Goal: Task Accomplishment & Management: Manage account settings

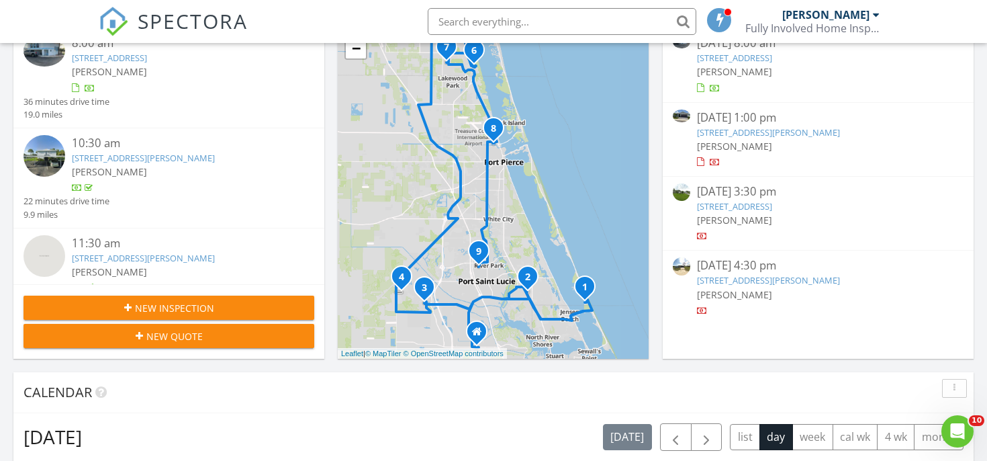
scroll to position [184, 0]
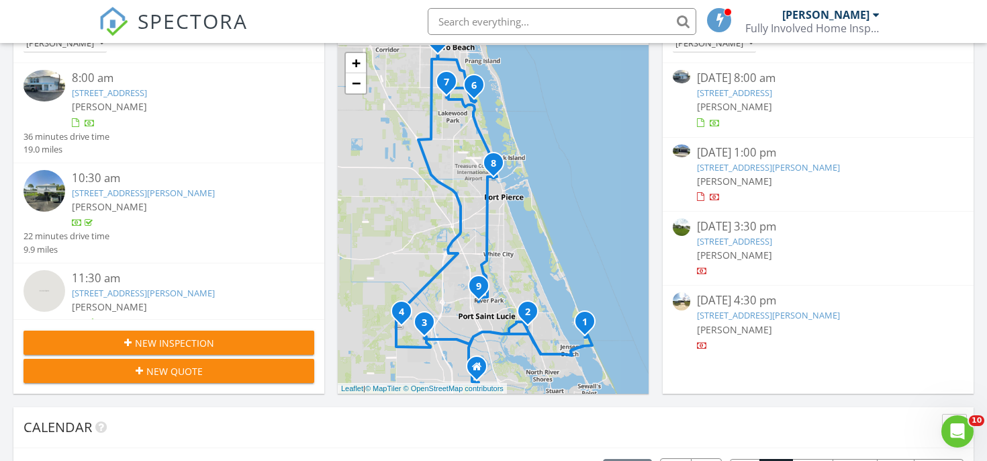
click at [747, 240] on link "1426 35th Ave, Vero Beach, FL 32960" at bounding box center [734, 241] width 75 height 12
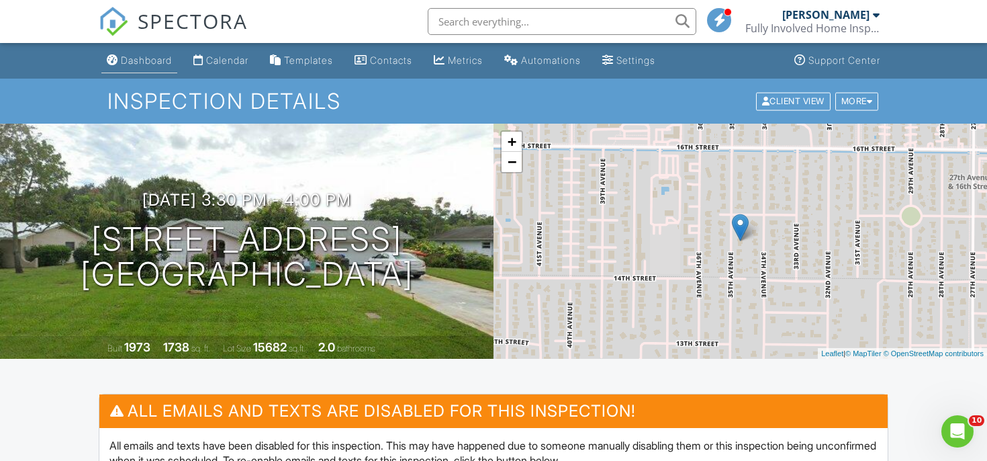
click at [154, 58] on div "Dashboard" at bounding box center [146, 59] width 51 height 11
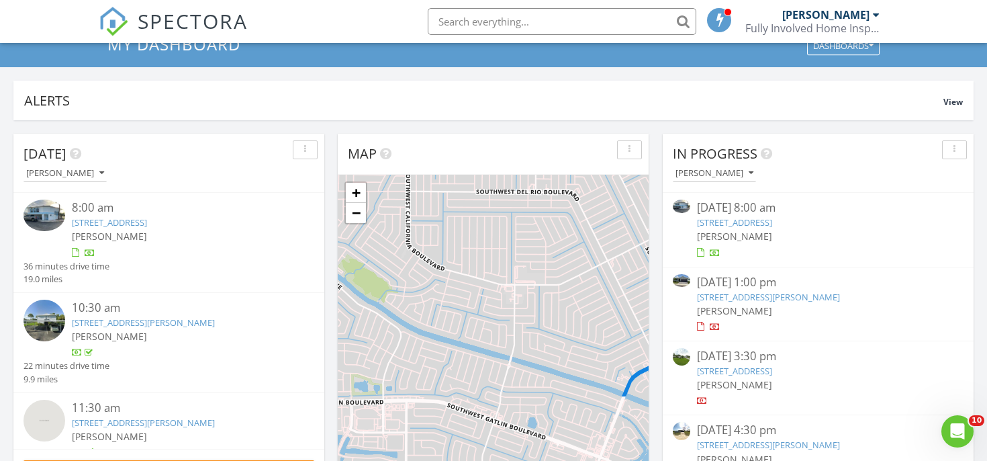
scroll to position [125, 0]
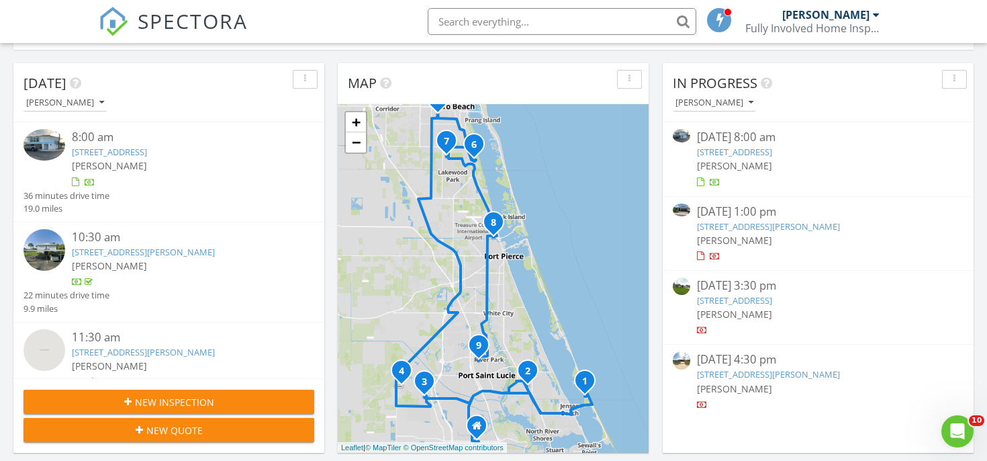
click at [739, 220] on link "14472 SW Ellison Dr, Port St Lucie, FL 34987" at bounding box center [768, 226] width 143 height 12
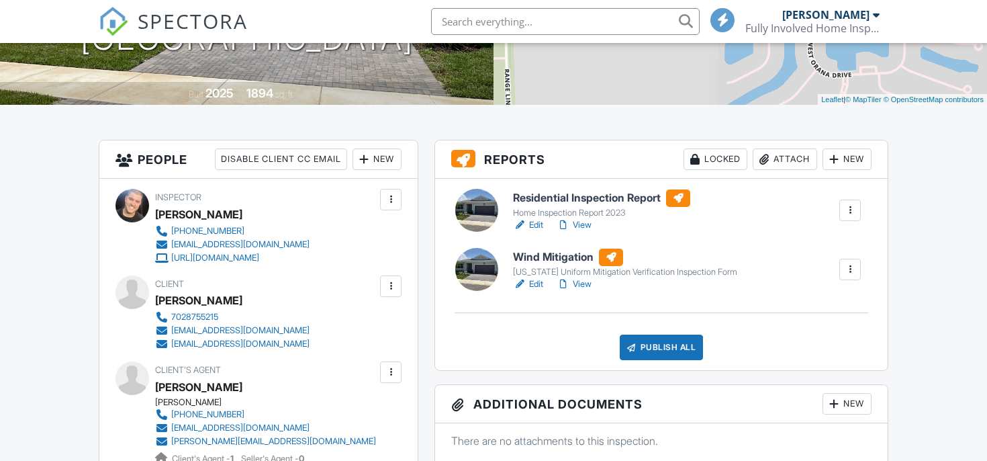
scroll to position [307, 0]
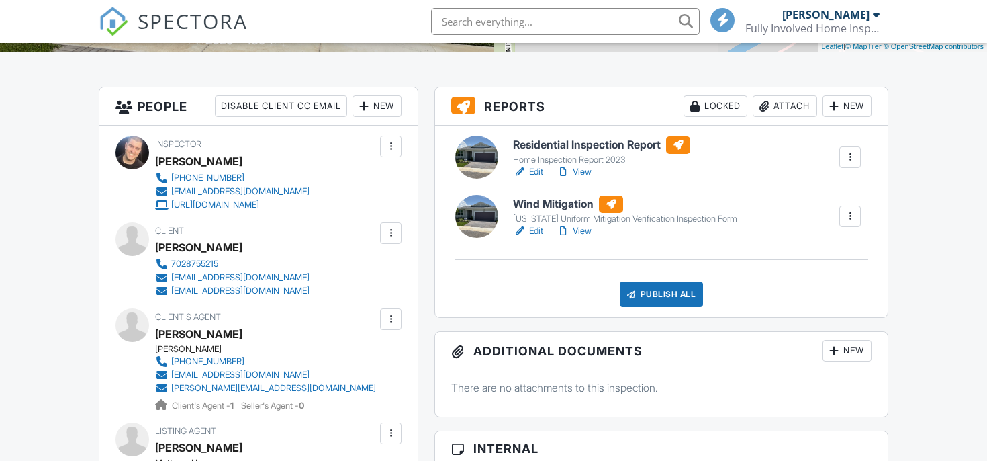
click at [576, 142] on h6 "Residential Inspection Report" at bounding box center [601, 144] width 177 height 17
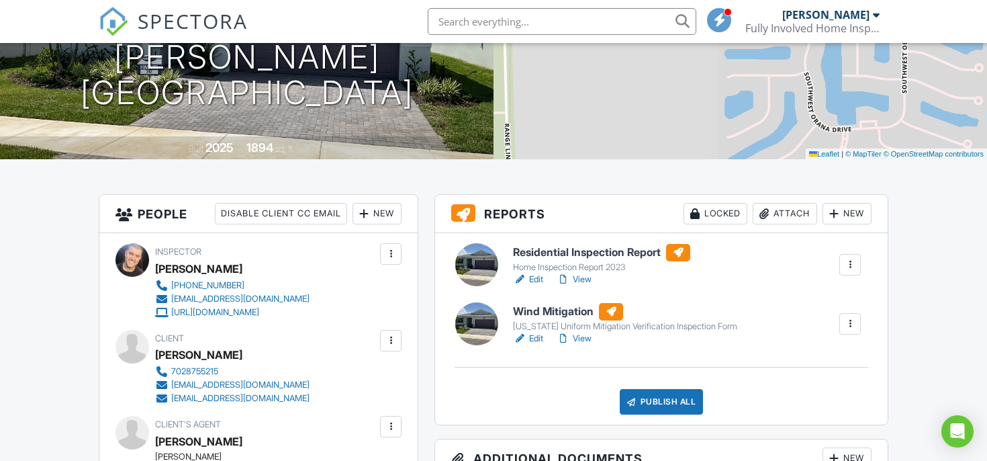
click at [583, 338] on link "View" at bounding box center [574, 338] width 35 height 13
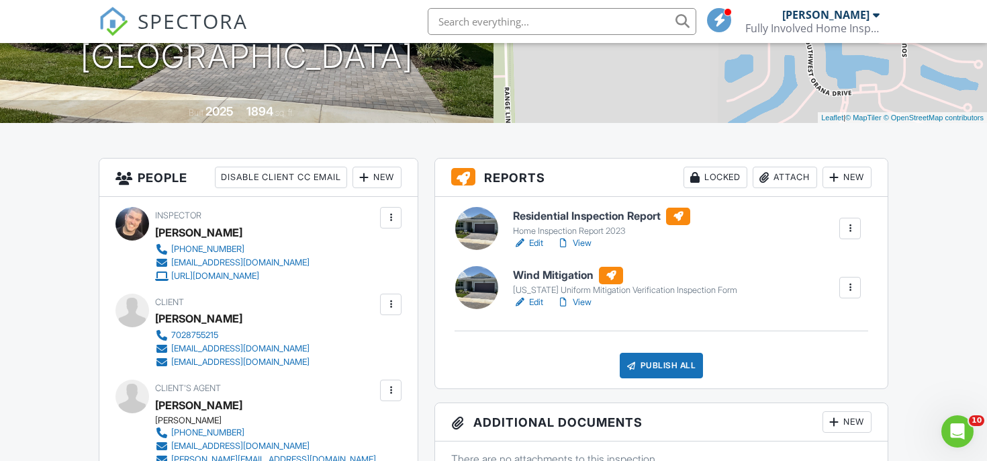
click at [687, 362] on div "Publish All" at bounding box center [662, 366] width 84 height 26
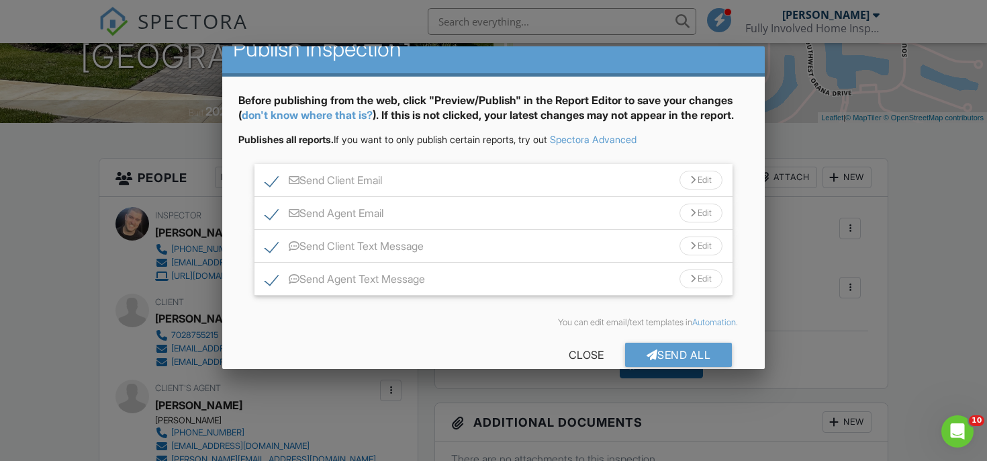
scroll to position [44, 0]
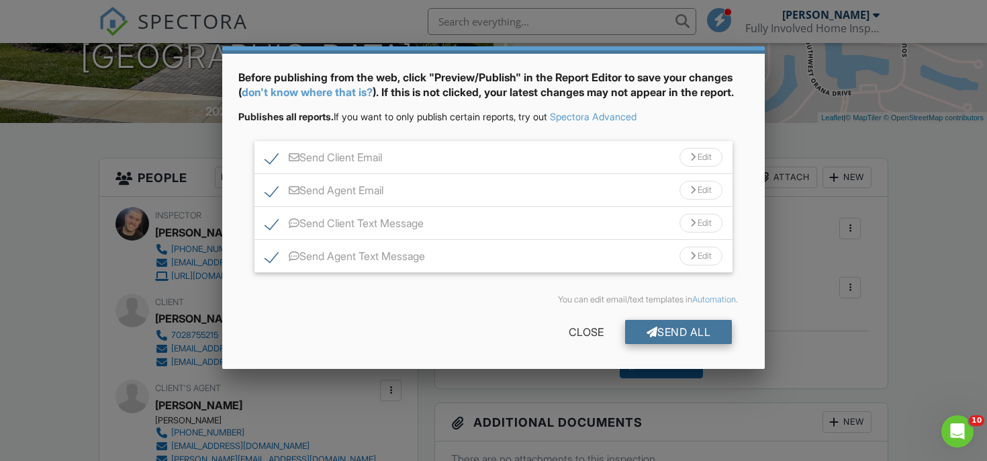
click at [644, 338] on div "Send All" at bounding box center [678, 332] width 107 height 24
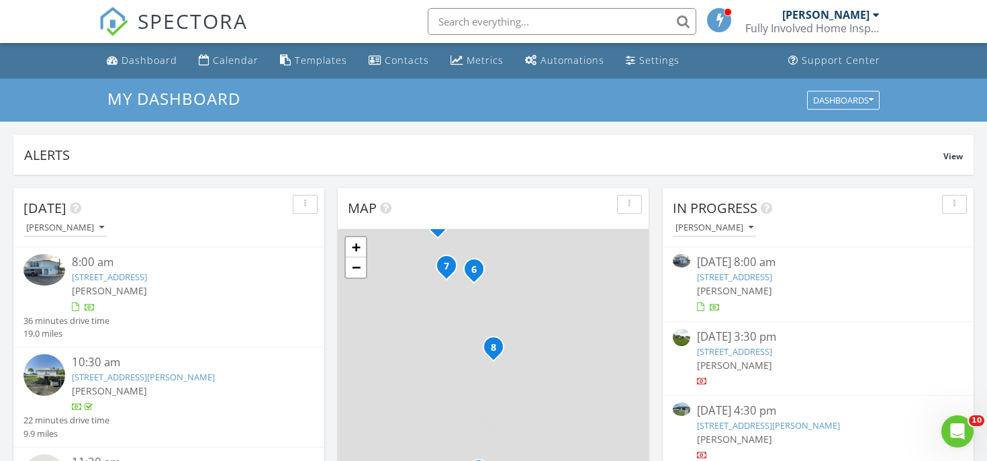
scroll to position [122, 0]
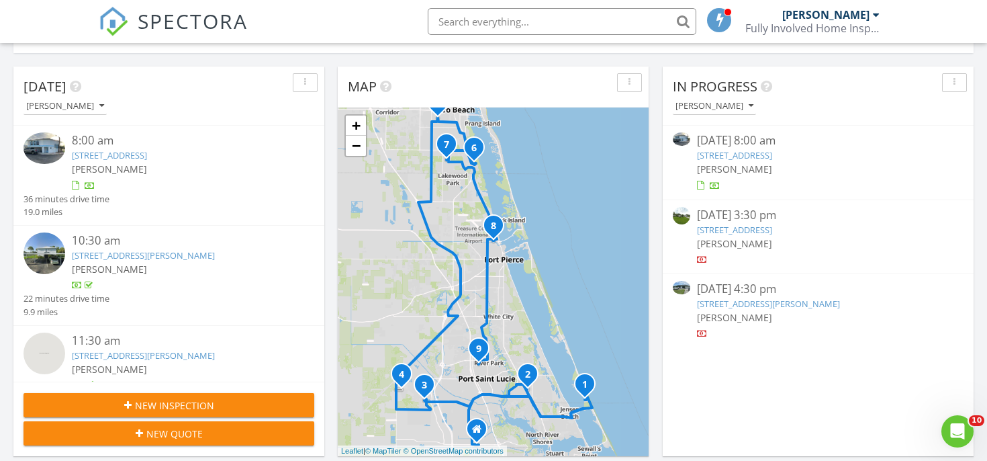
click at [740, 302] on link "1609 San Diego Ave, Fort Pierce, FL 34946" at bounding box center [768, 304] width 143 height 12
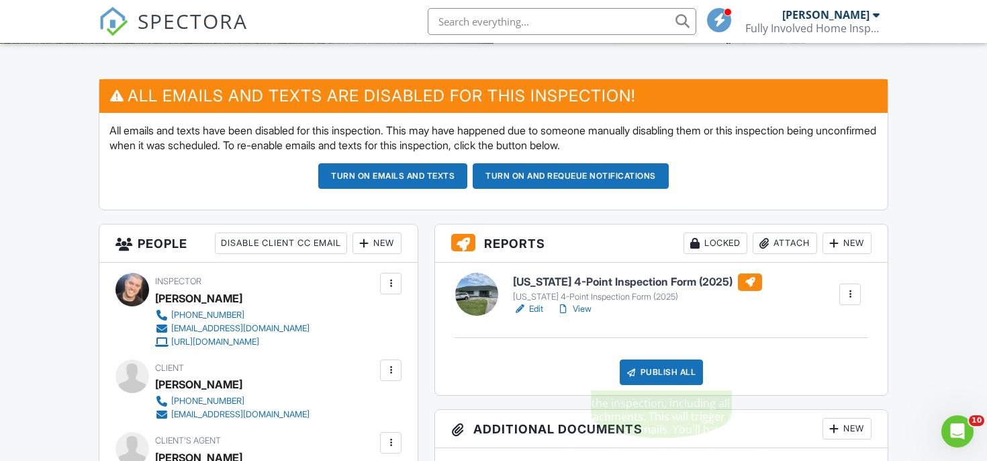
click at [637, 381] on div "Publish All" at bounding box center [662, 372] width 84 height 26
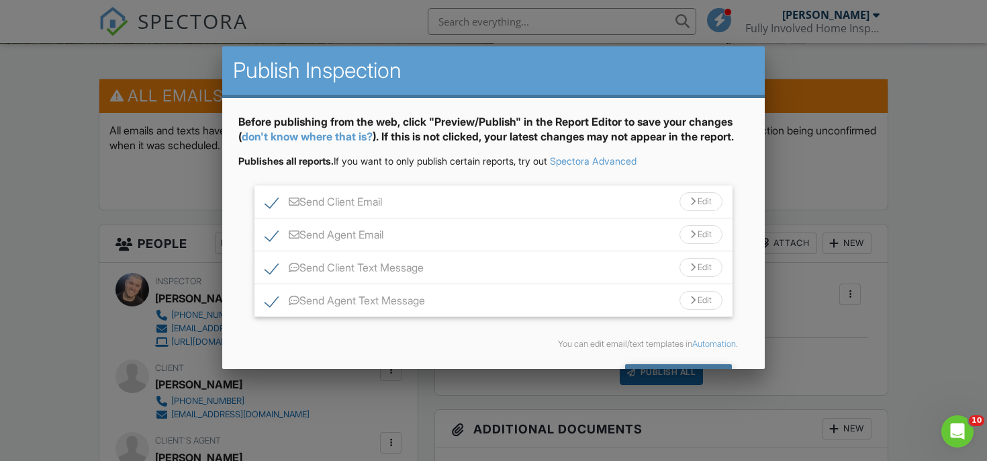
scroll to position [44, 0]
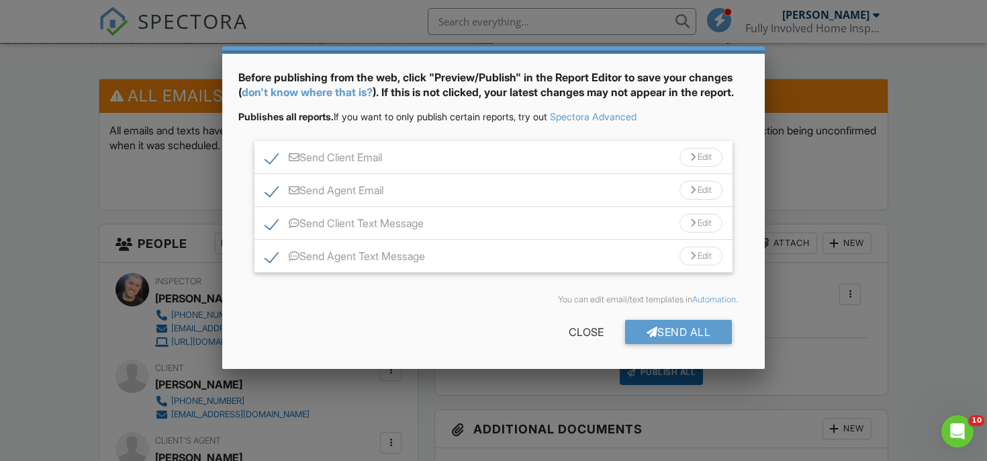
click at [394, 250] on label "Send Agent Text Message" at bounding box center [345, 258] width 160 height 17
checkbox input "false"
click at [647, 326] on div at bounding box center [652, 331] width 11 height 11
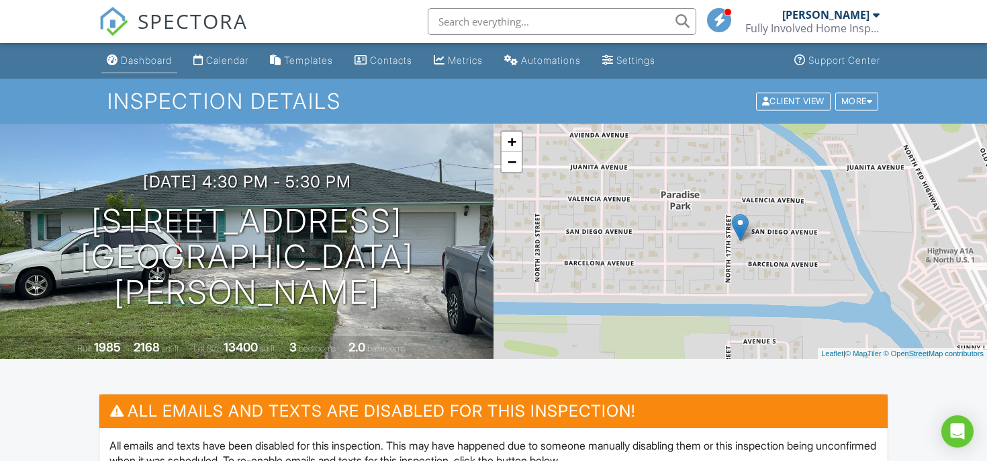
click at [163, 58] on div "Dashboard" at bounding box center [146, 59] width 51 height 11
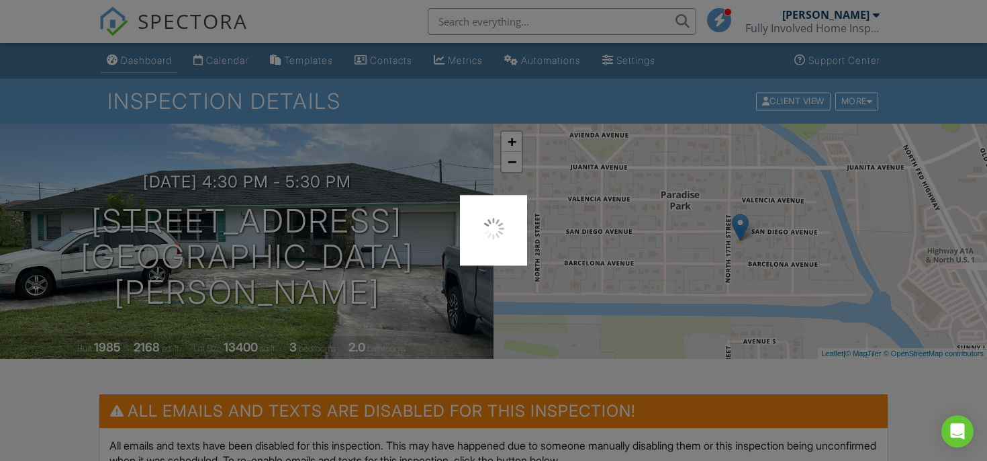
click at [163, 58] on div at bounding box center [493, 230] width 987 height 461
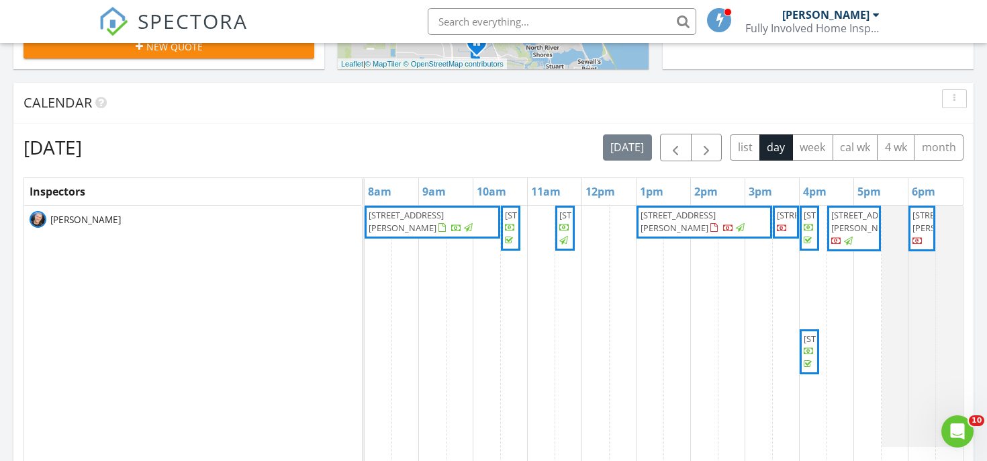
scroll to position [459, 0]
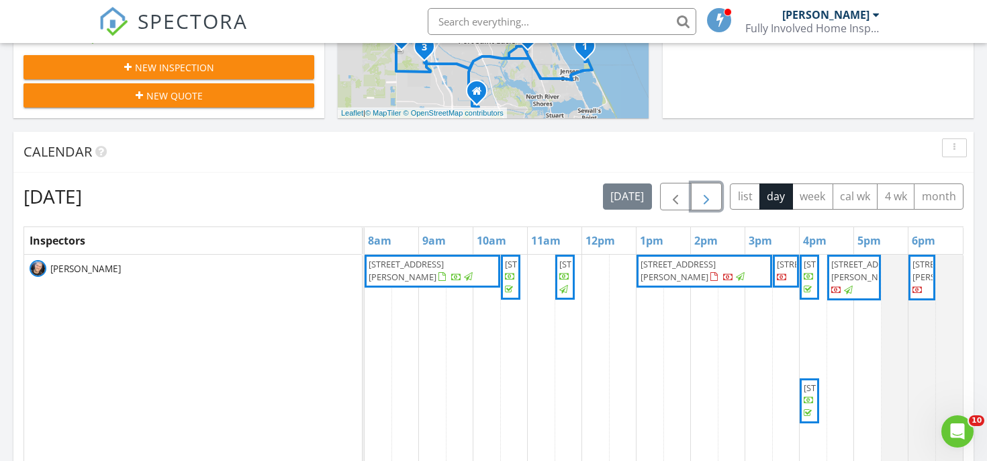
click at [702, 199] on span "button" at bounding box center [706, 197] width 16 height 16
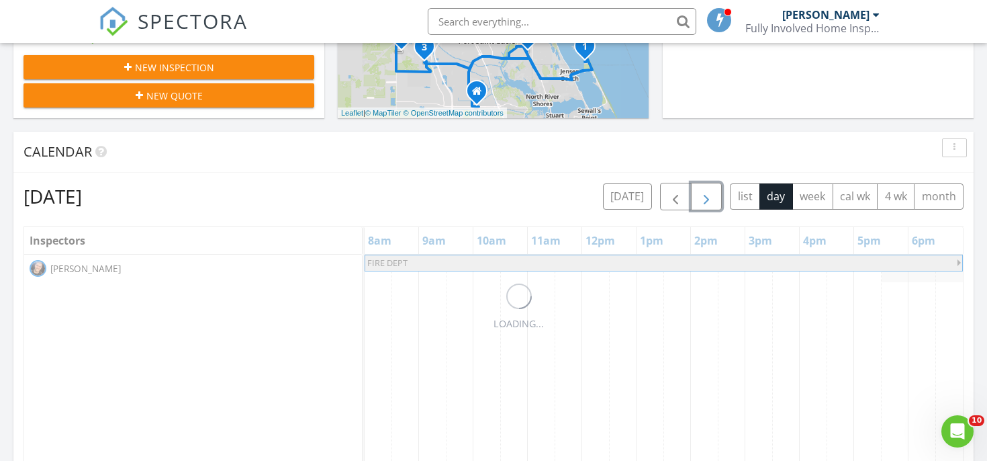
click at [702, 199] on span "button" at bounding box center [706, 197] width 16 height 16
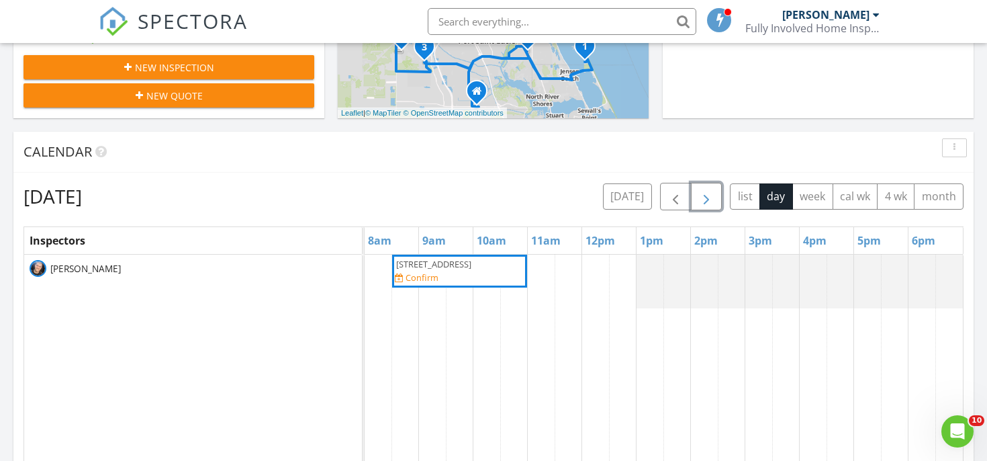
click at [474, 284] on div "10501 SW Academic Way, Port St. Lucie 34987 Confirm" at bounding box center [460, 271] width 130 height 26
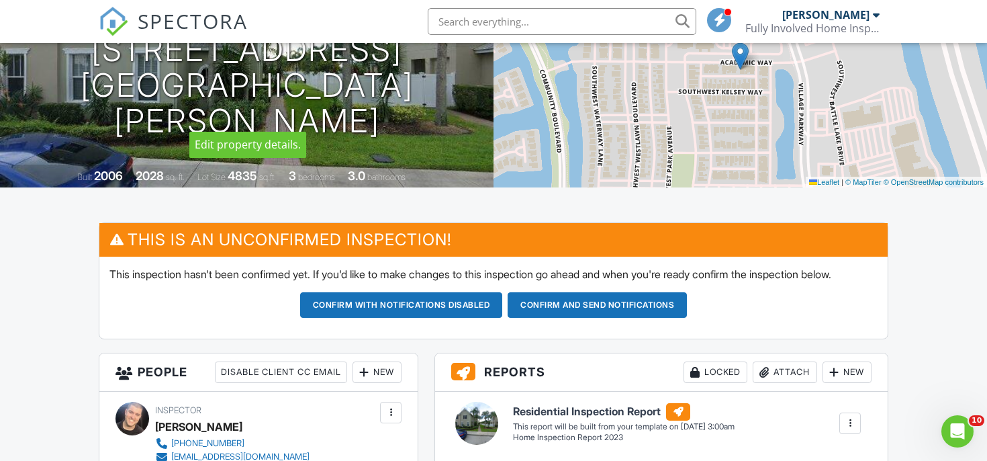
scroll to position [193, 0]
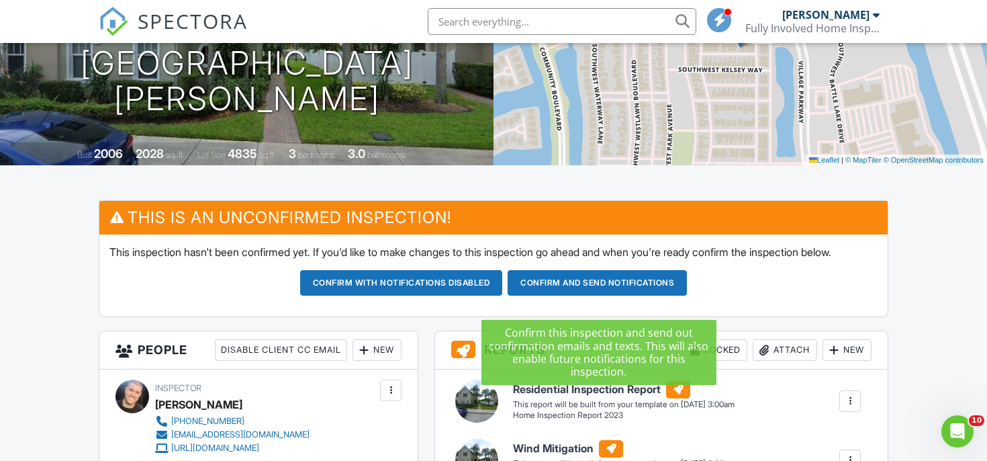
click at [503, 295] on button "Confirm and send notifications" at bounding box center [401, 283] width 203 height 26
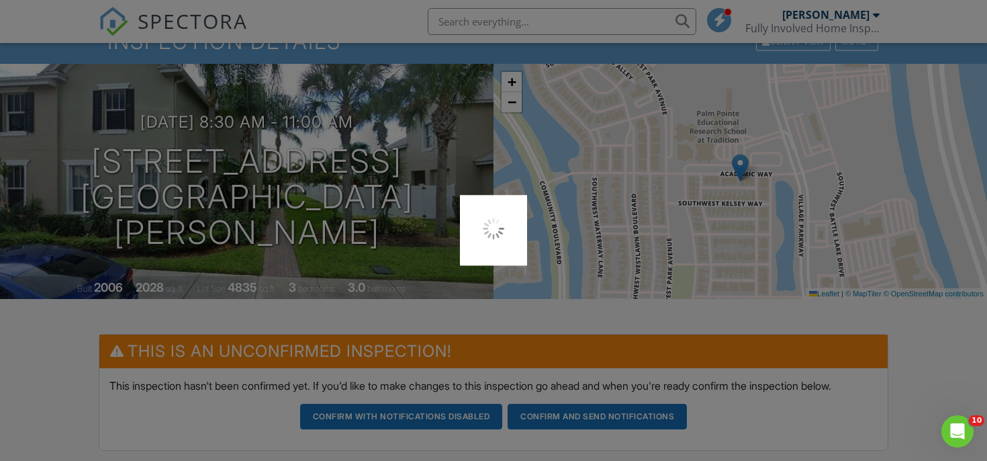
scroll to position [0, 0]
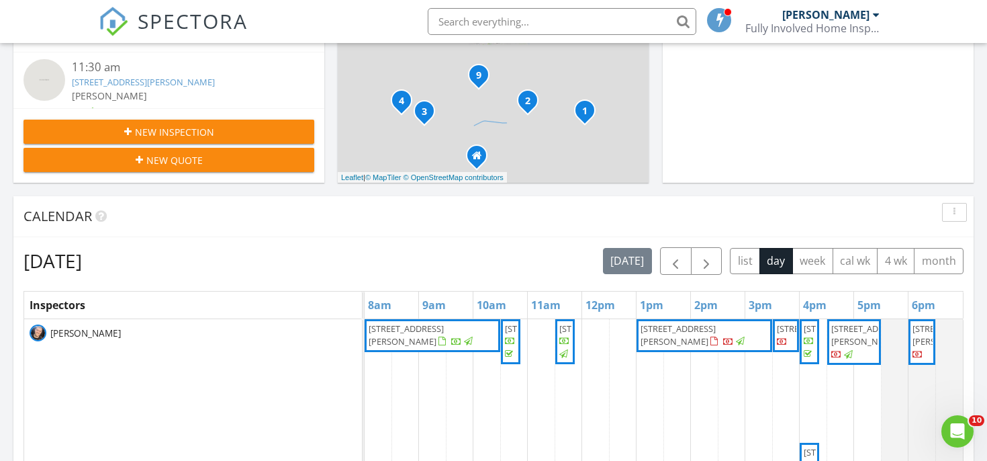
scroll to position [419, 0]
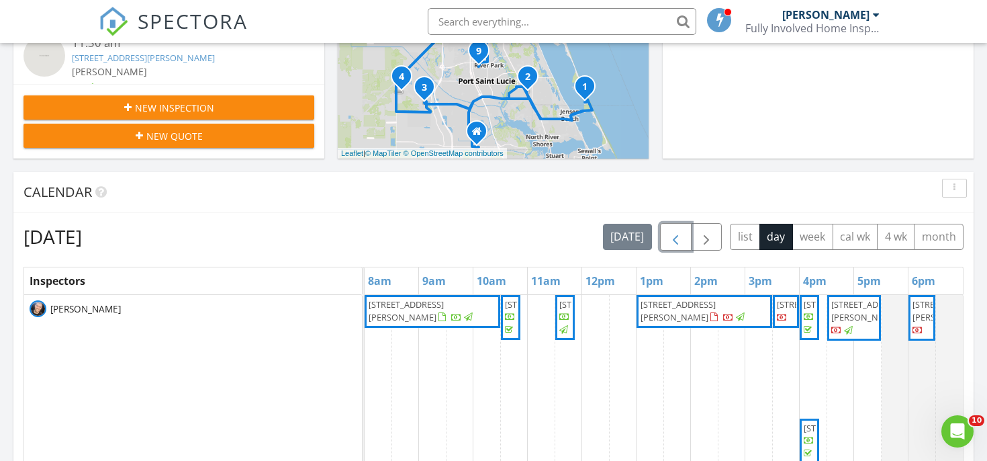
click at [682, 239] on span "button" at bounding box center [676, 237] width 16 height 16
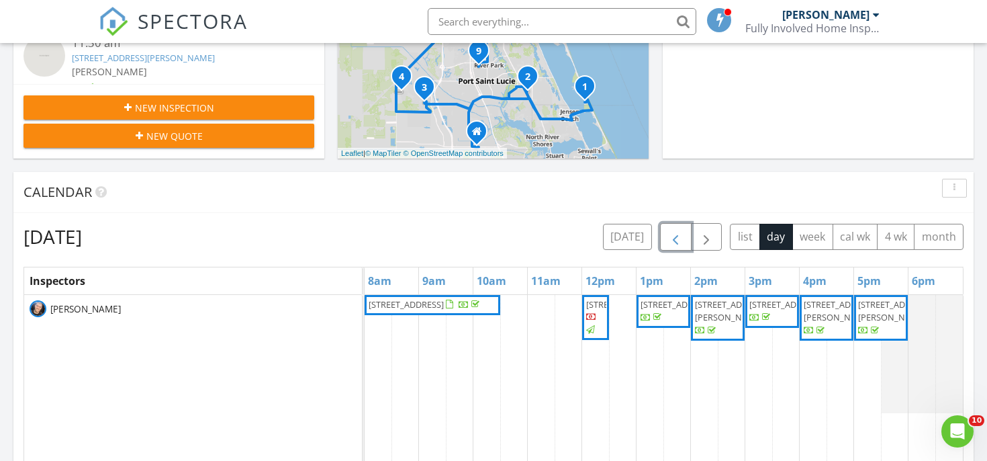
click at [682, 239] on span "button" at bounding box center [676, 237] width 16 height 16
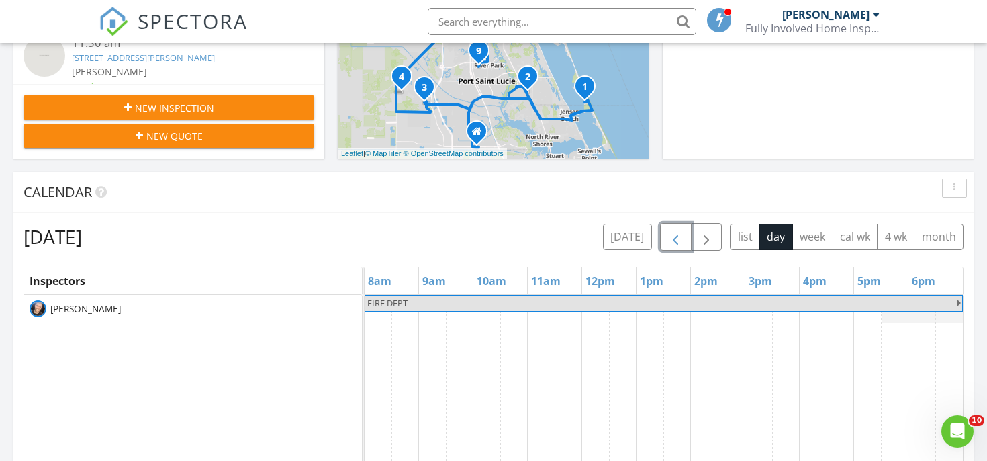
click at [682, 239] on span "button" at bounding box center [676, 237] width 16 height 16
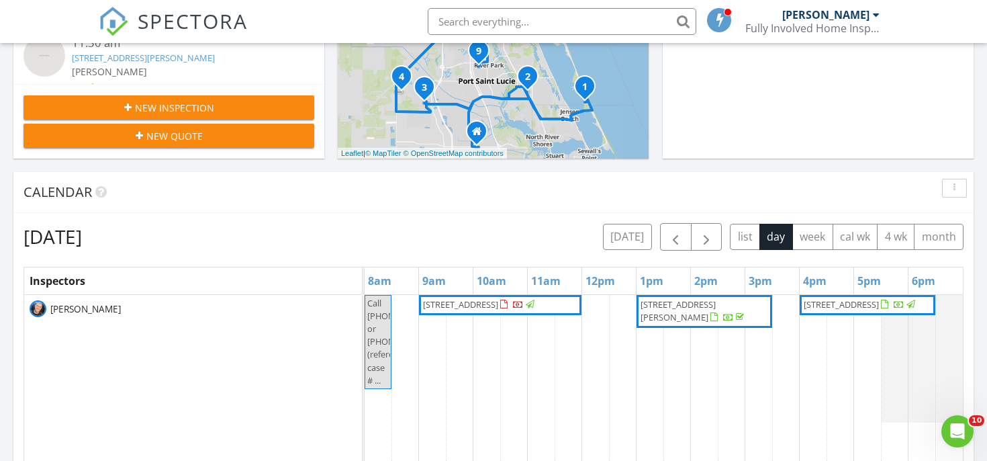
scroll to position [1223, 988]
click at [553, 191] on div "Calendar" at bounding box center [484, 192] width 920 height 20
click at [698, 227] on button "button" at bounding box center [707, 237] width 32 height 28
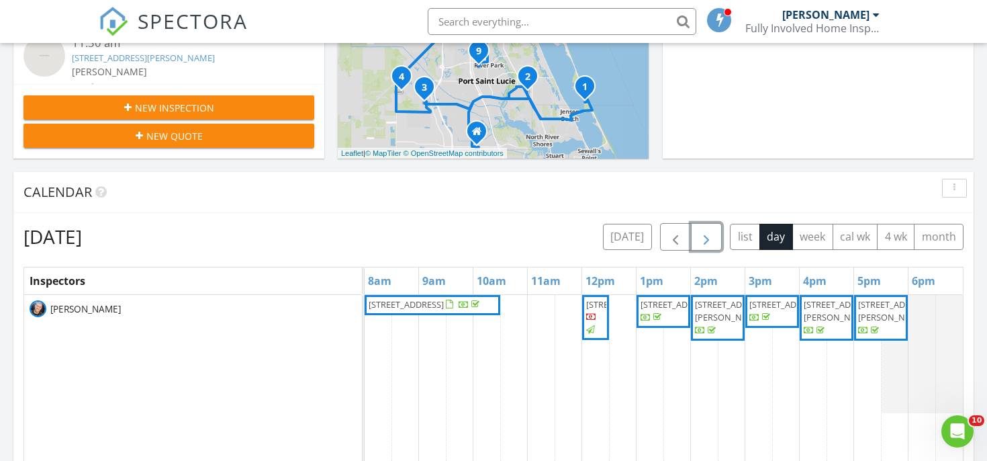
click at [705, 236] on span "button" at bounding box center [706, 237] width 16 height 16
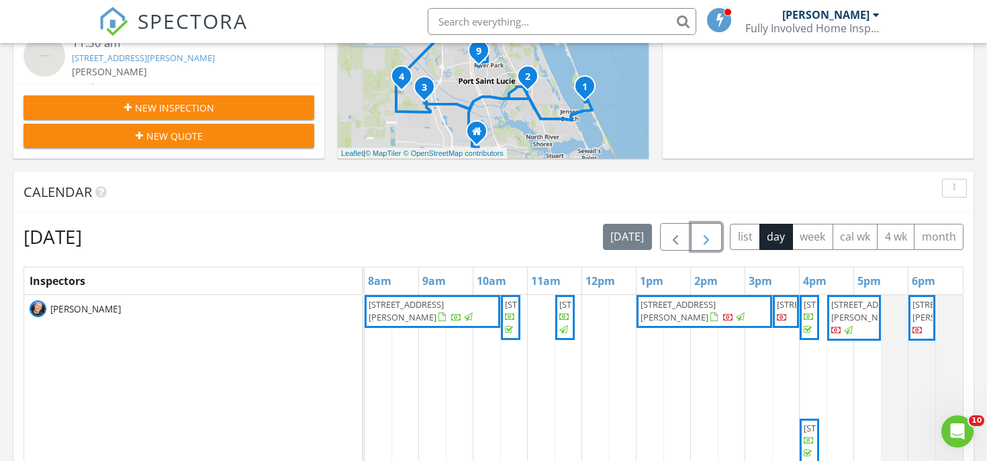
click at [813, 429] on span "345 Tamarind Pl, Vero Beach 32962" at bounding box center [841, 428] width 75 height 12
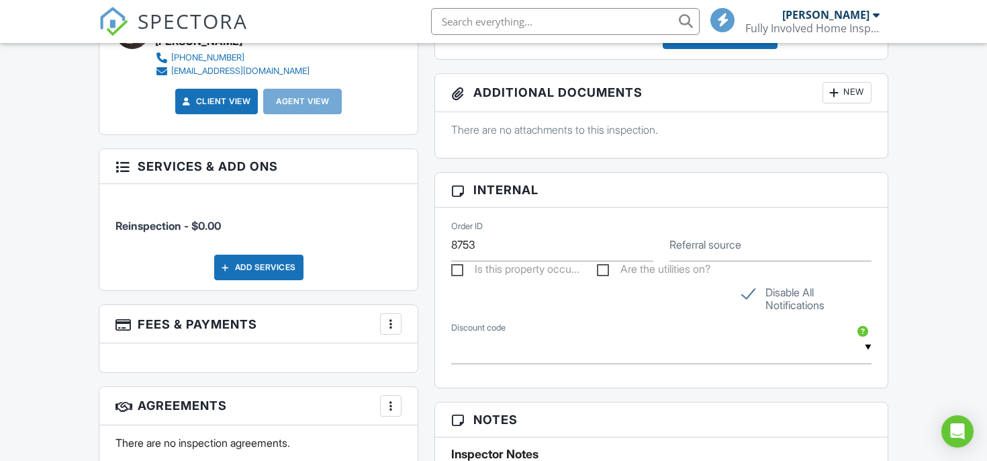
scroll to position [742, 0]
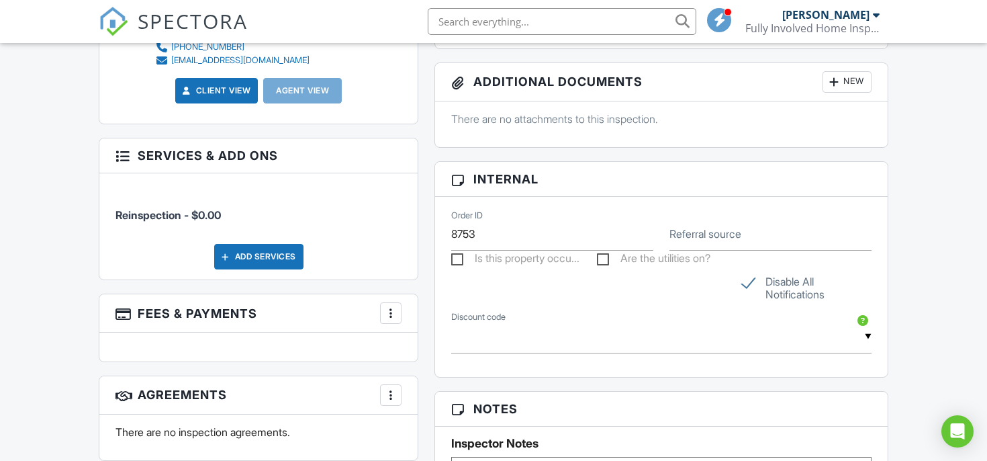
click at [392, 318] on div at bounding box center [390, 312] width 13 height 13
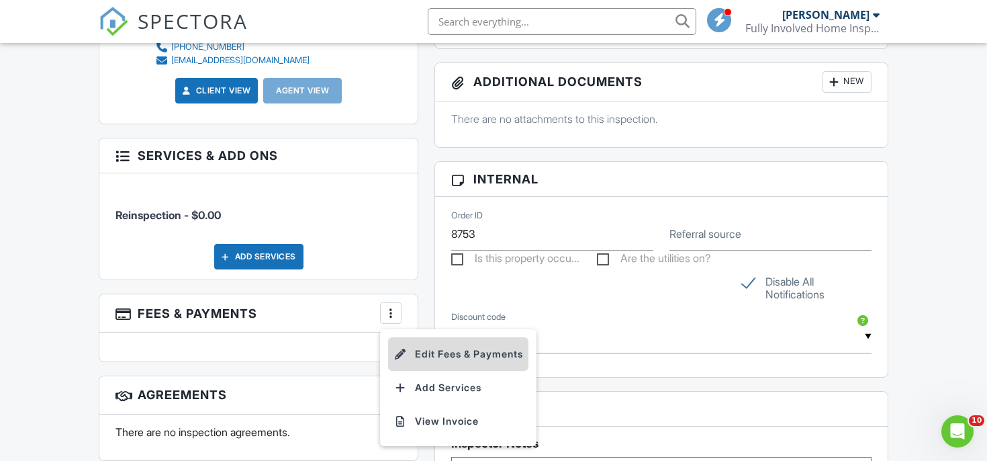
click at [414, 357] on li "Edit Fees & Payments" at bounding box center [458, 354] width 140 height 34
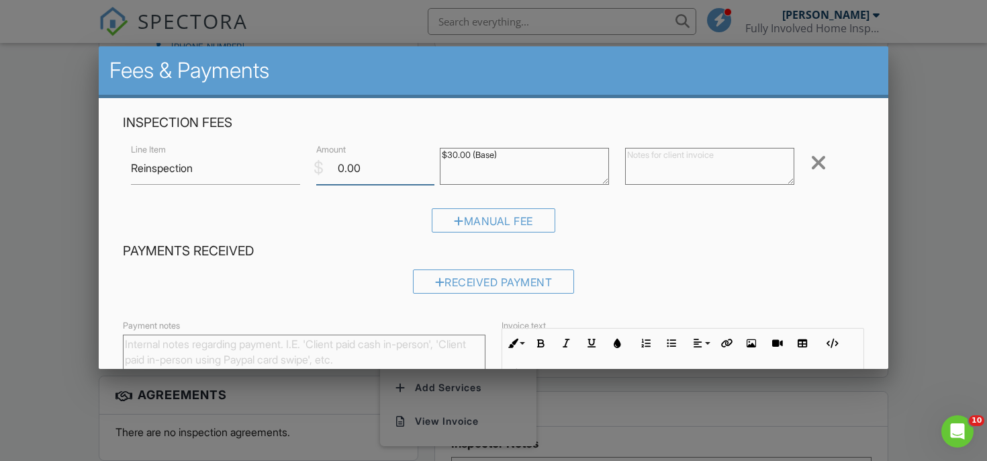
click at [367, 154] on input "0.00" at bounding box center [375, 168] width 118 height 33
type input "50.00"
click at [586, 227] on div "Manual Fee" at bounding box center [493, 225] width 741 height 34
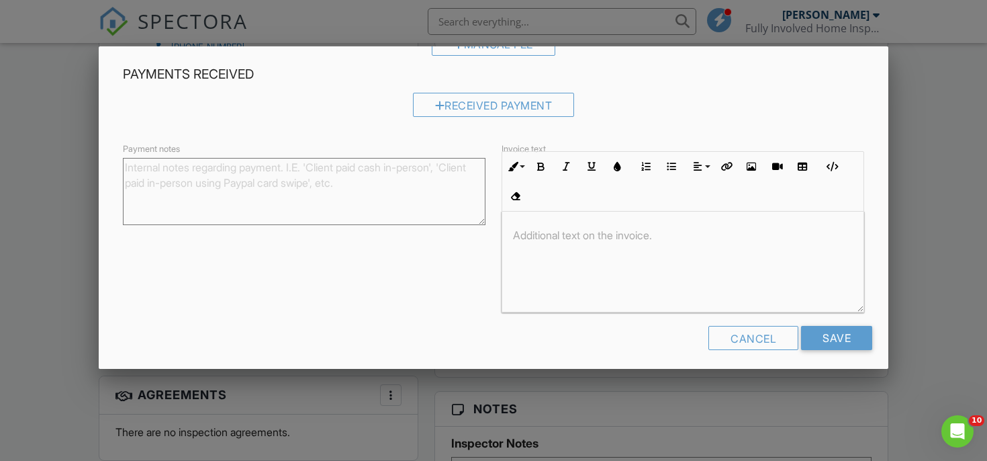
scroll to position [185, 0]
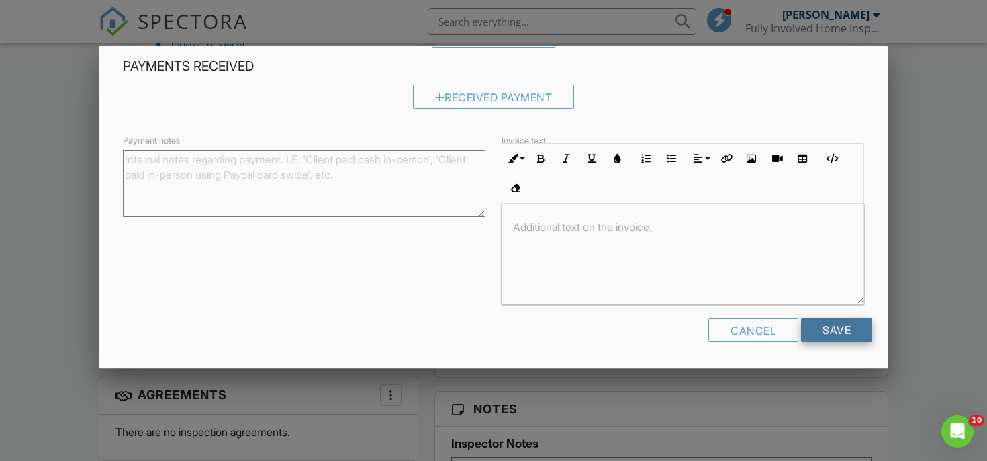
click at [826, 320] on input "Save" at bounding box center [836, 330] width 71 height 24
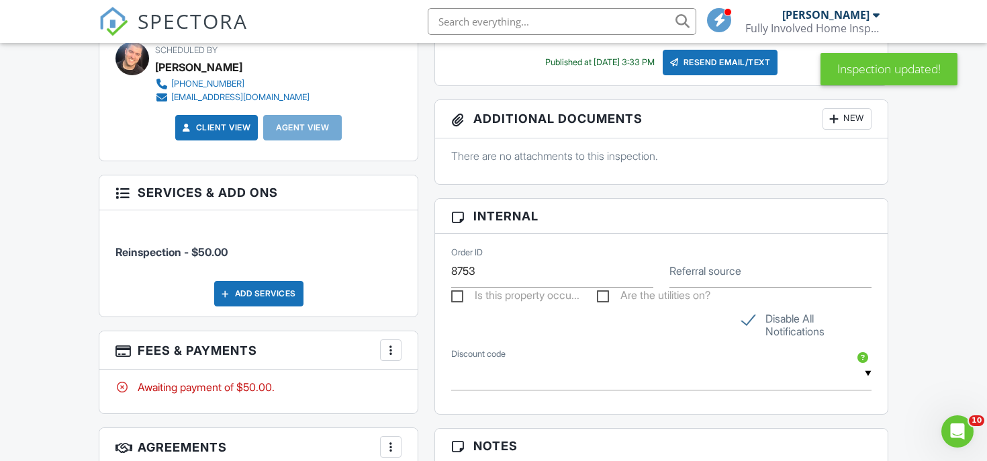
scroll to position [727, 0]
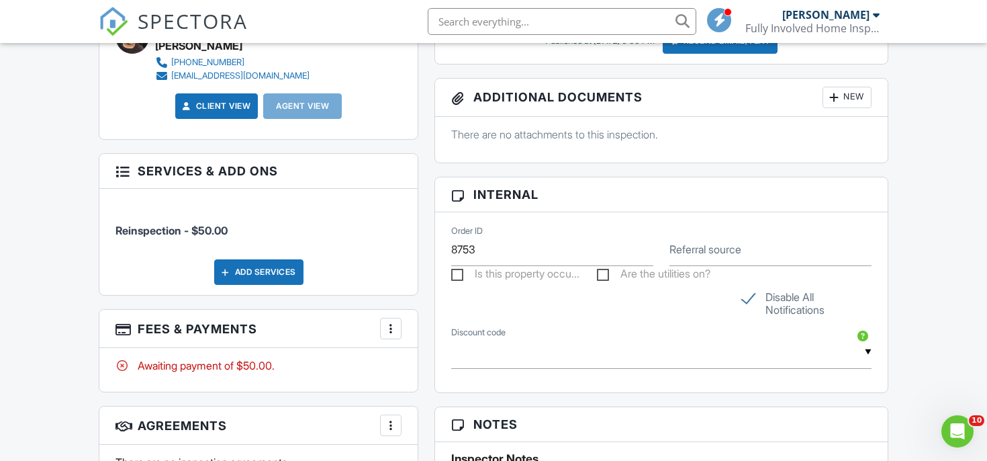
click at [394, 323] on div at bounding box center [390, 328] width 13 height 13
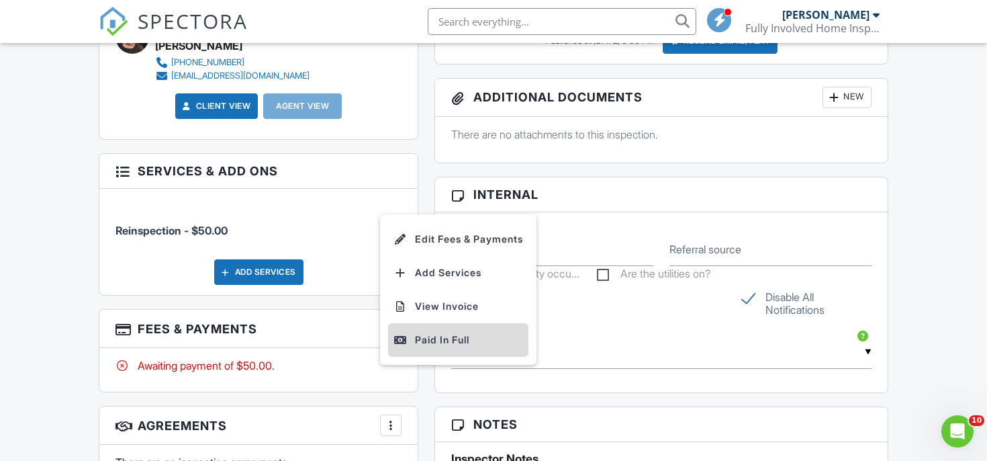
click at [439, 342] on div "Paid In Full" at bounding box center [459, 340] width 130 height 16
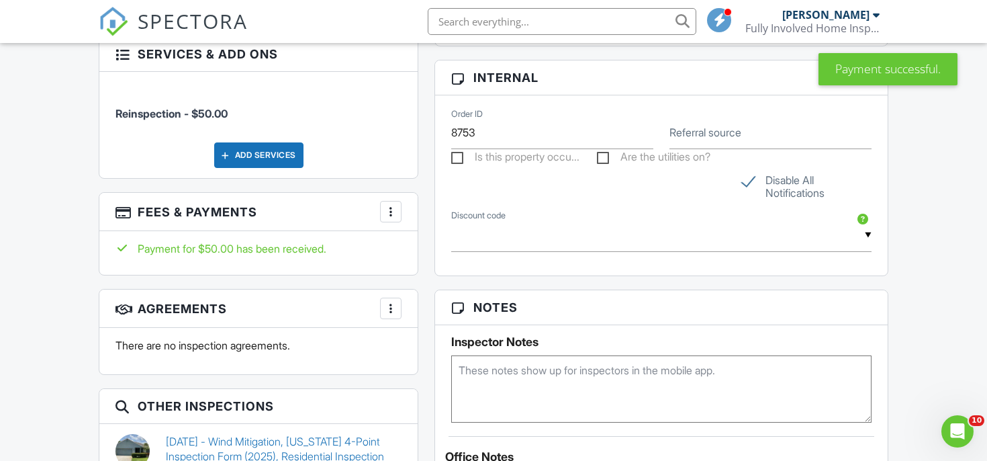
scroll to position [829, 0]
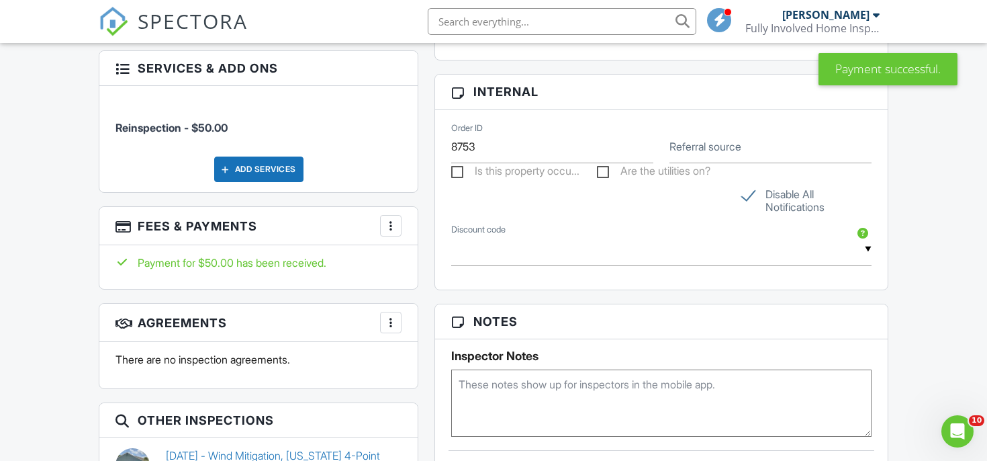
click at [392, 232] on div at bounding box center [390, 225] width 13 height 13
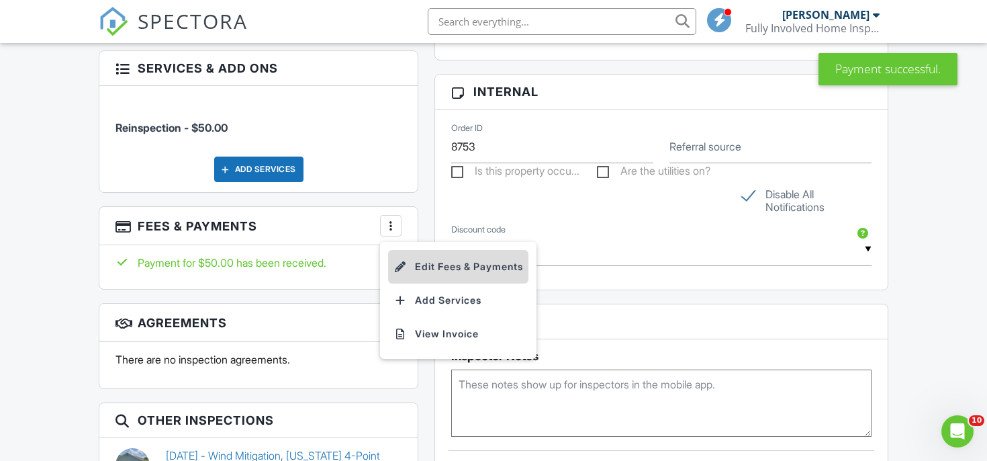
click at [416, 263] on li "Edit Fees & Payments" at bounding box center [458, 267] width 140 height 34
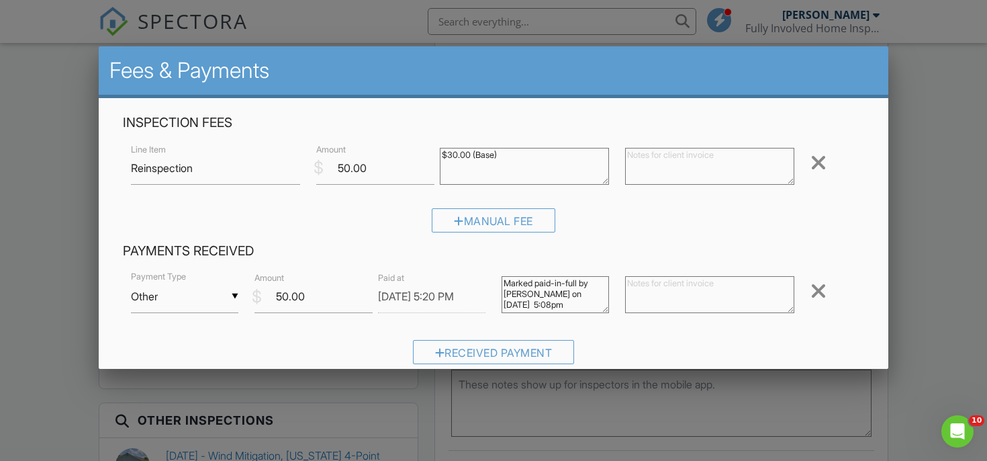
click at [940, 159] on div at bounding box center [493, 221] width 987 height 576
